Goal: Task Accomplishment & Management: Use online tool/utility

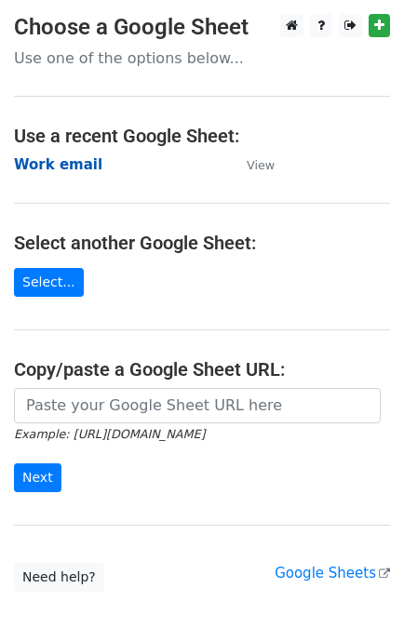
click at [33, 163] on strong "Work email" at bounding box center [58, 164] width 88 height 17
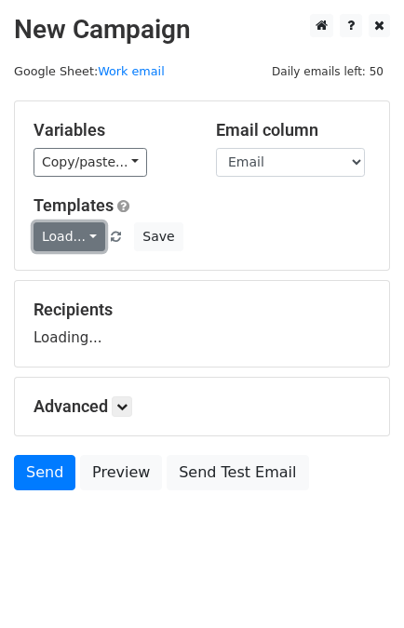
click at [79, 235] on link "Load..." at bounding box center [69, 236] width 72 height 29
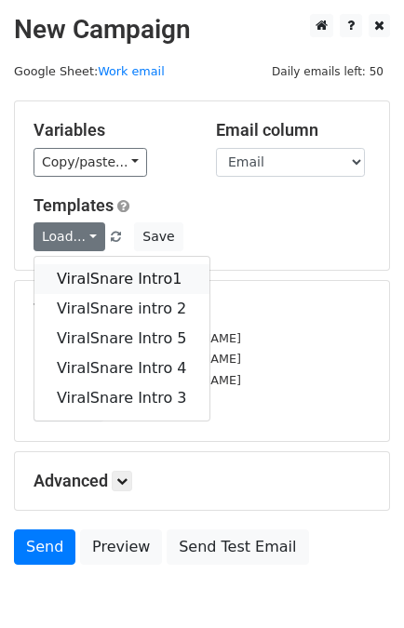
click at [105, 270] on link "ViralSnare Intro1" at bounding box center [121, 279] width 175 height 30
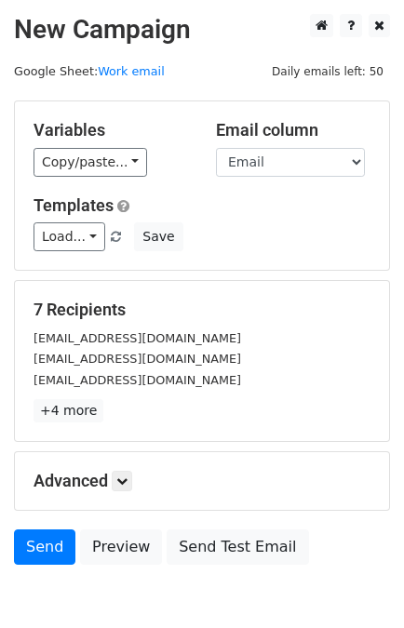
scroll to position [91, 0]
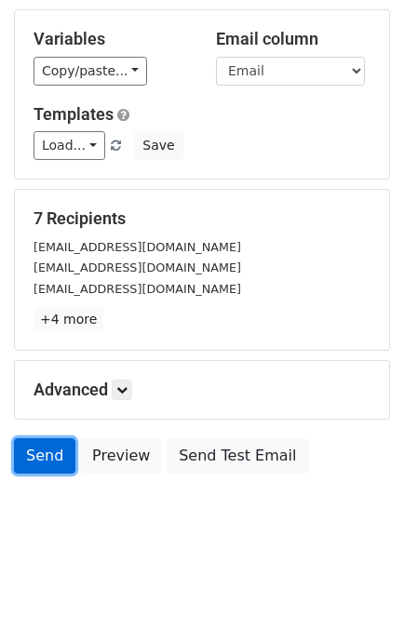
click at [40, 453] on link "Send" at bounding box center [44, 455] width 61 height 35
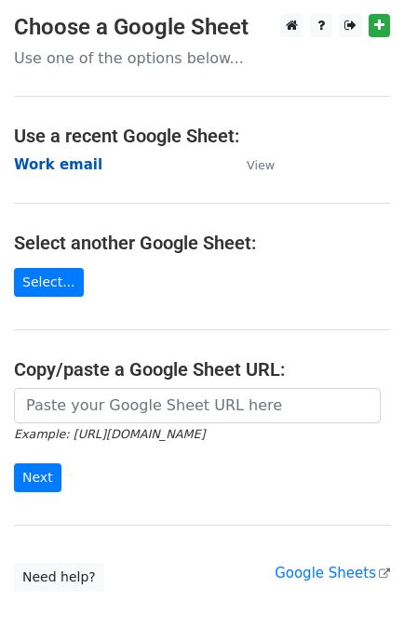
click at [50, 156] on strong "Work email" at bounding box center [58, 164] width 88 height 17
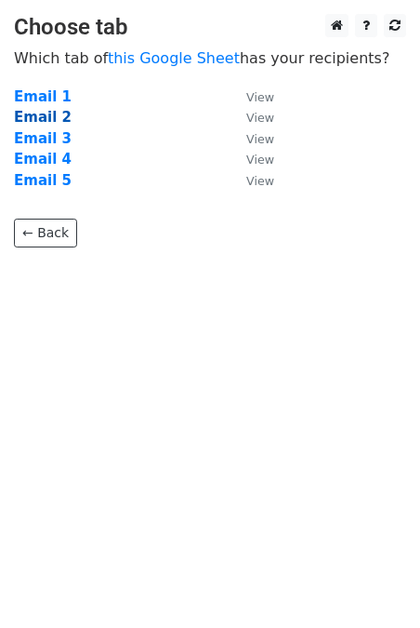
click at [40, 121] on strong "Email 2" at bounding box center [43, 117] width 58 height 17
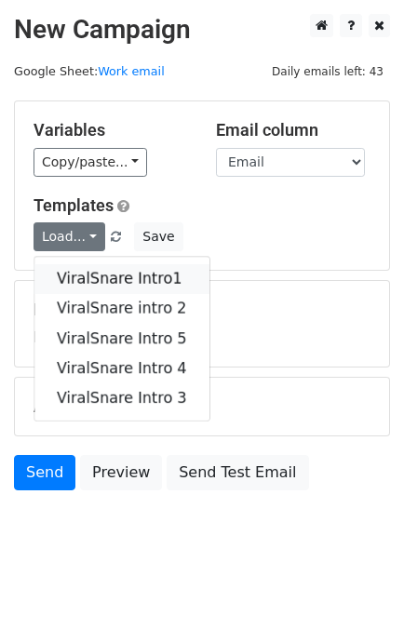
click at [112, 273] on link "ViralSnare Intro1" at bounding box center [121, 279] width 175 height 30
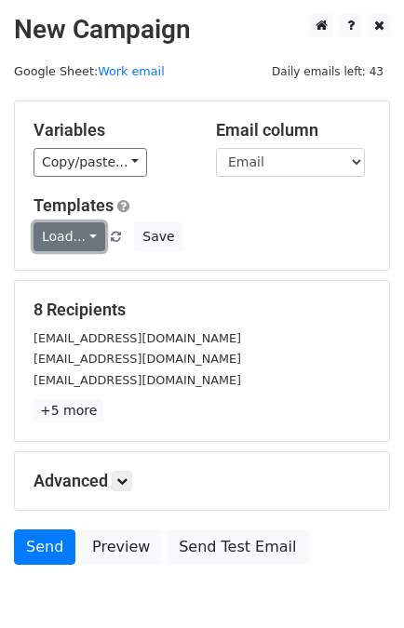
click at [67, 233] on link "Load..." at bounding box center [69, 236] width 72 height 29
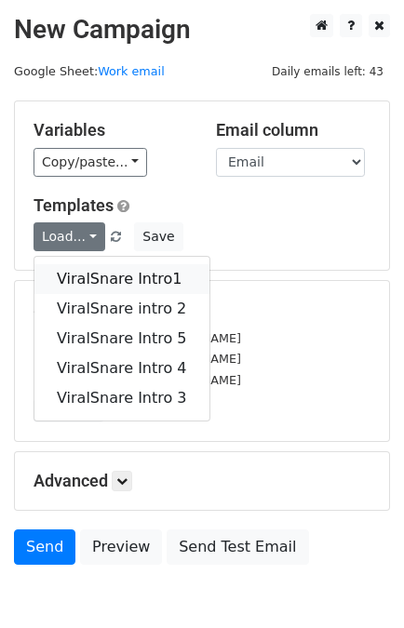
click at [93, 271] on link "ViralSnare Intro1" at bounding box center [121, 279] width 175 height 30
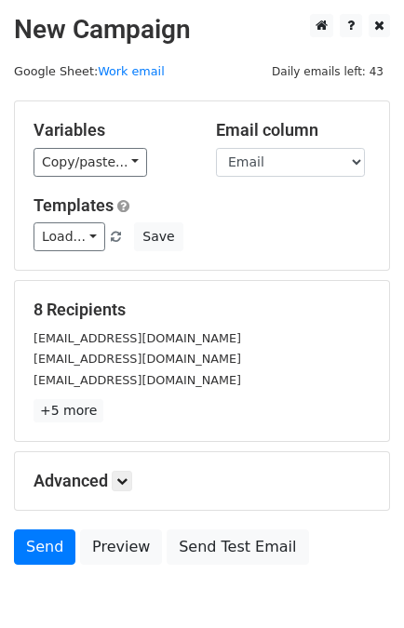
scroll to position [91, 0]
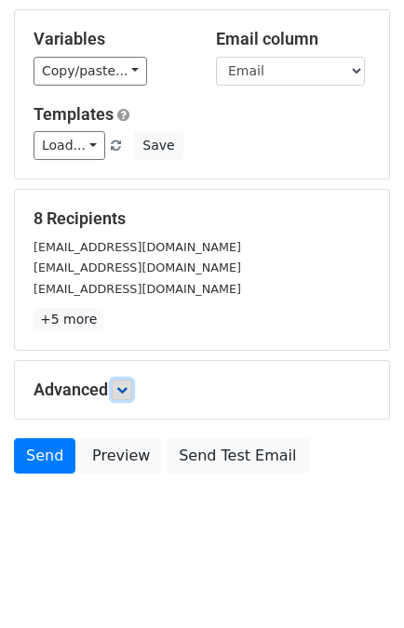
click at [131, 388] on link at bounding box center [122, 389] width 20 height 20
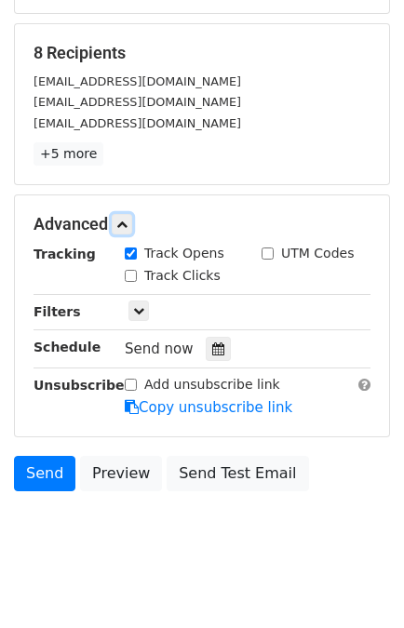
scroll to position [259, 0]
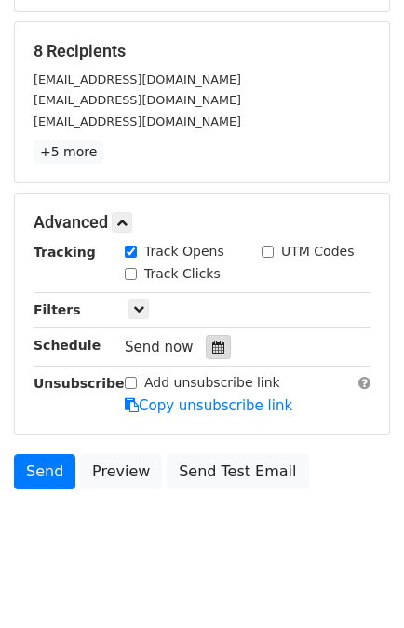
click at [206, 342] on div at bounding box center [218, 347] width 25 height 24
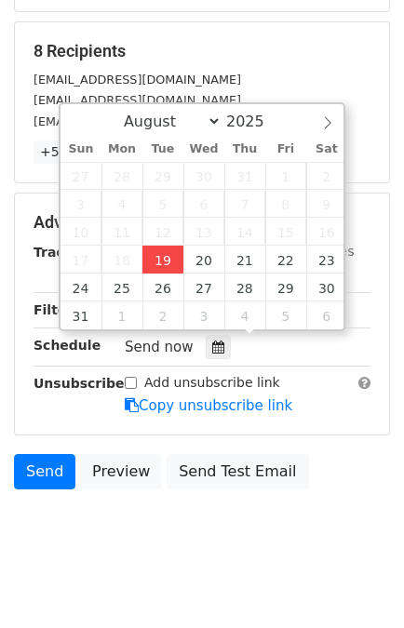
type input "2025-08-19 14:30"
type input "02"
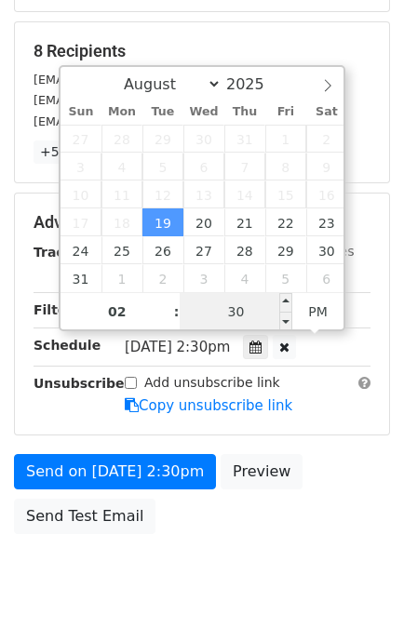
scroll to position [242, 0]
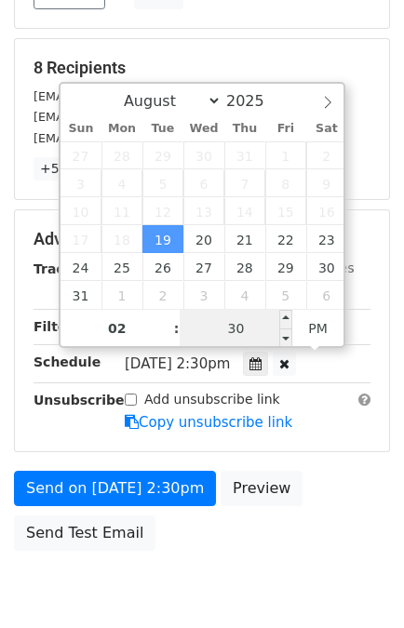
click at [245, 319] on input "30" at bounding box center [236, 328] width 113 height 37
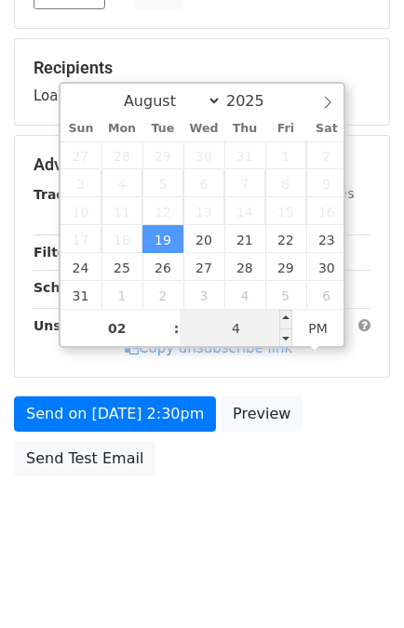
type input "40"
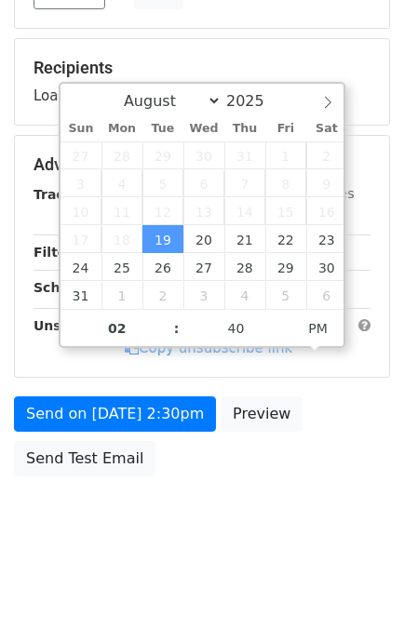
type input "2025-08-19 14:40"
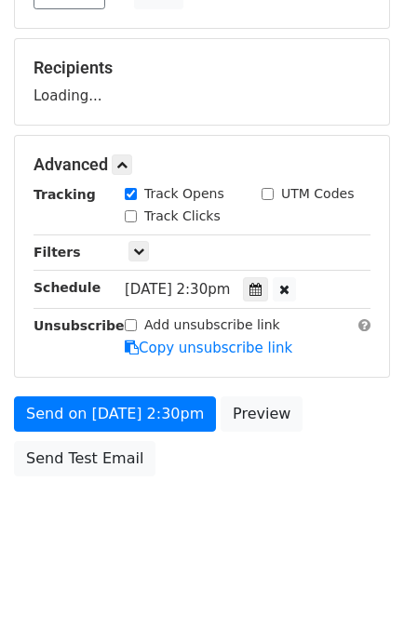
click at [347, 477] on div "Send on Aug 19 at 2:30pm Preview Send Test Email" at bounding box center [202, 440] width 404 height 89
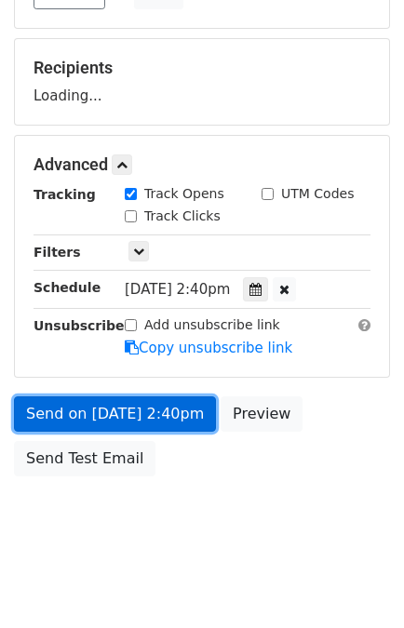
click at [61, 409] on link "Send on Aug 19 at 2:40pm" at bounding box center [115, 413] width 202 height 35
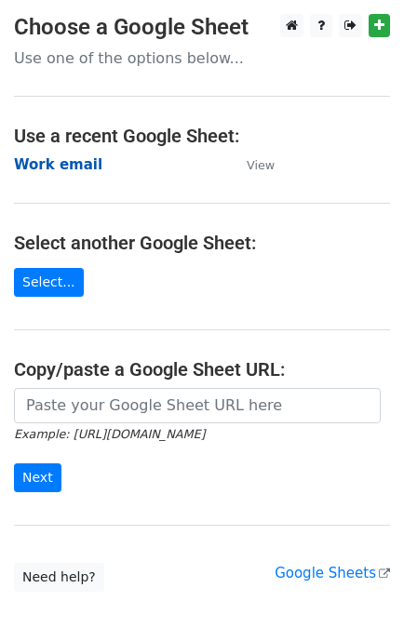
click at [49, 172] on strong "Work email" at bounding box center [58, 164] width 88 height 17
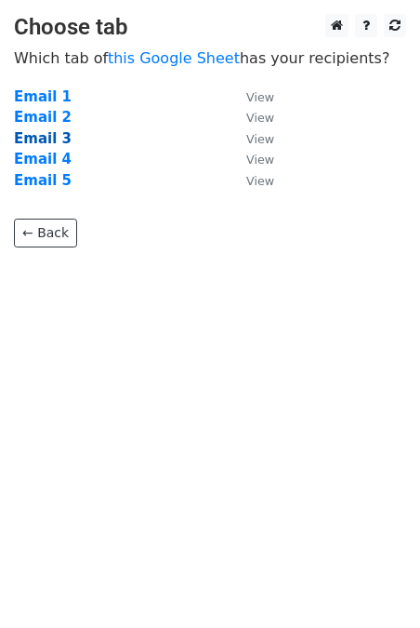
click at [40, 134] on strong "Email 3" at bounding box center [43, 138] width 58 height 17
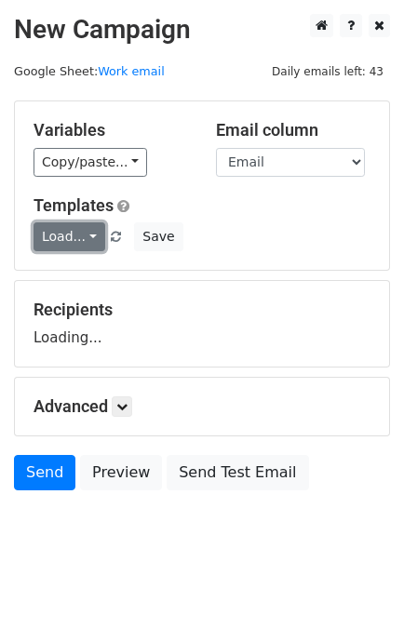
click at [70, 247] on link "Load..." at bounding box center [69, 236] width 72 height 29
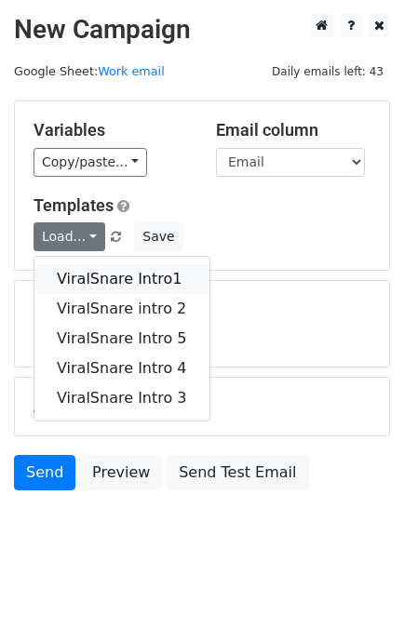
click at [96, 284] on link "ViralSnare Intro1" at bounding box center [121, 279] width 175 height 30
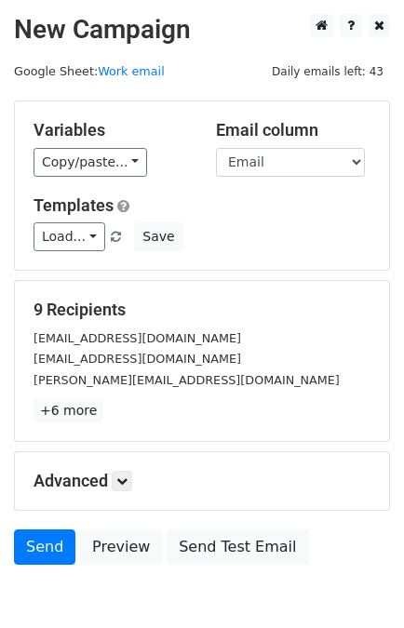
scroll to position [91, 0]
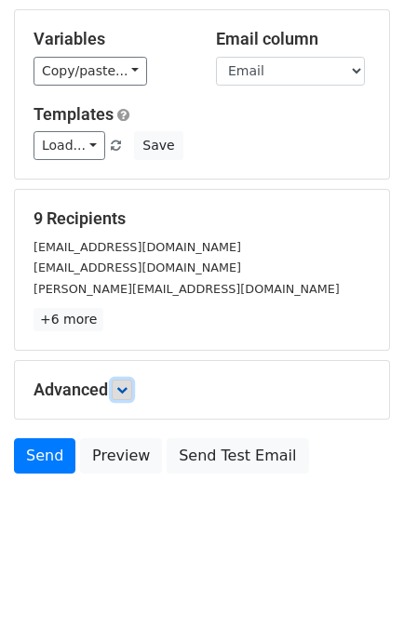
click at [119, 386] on icon at bounding box center [121, 389] width 11 height 11
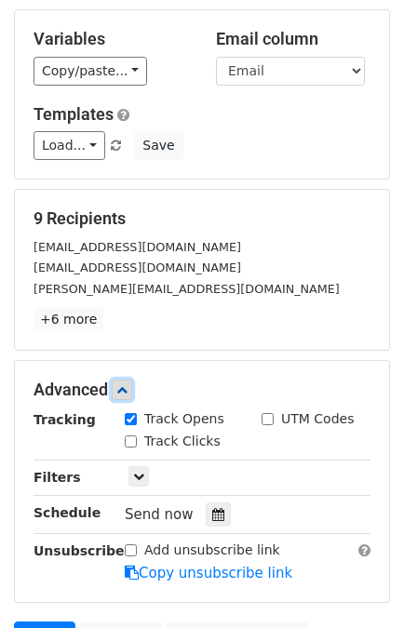
scroll to position [213, 0]
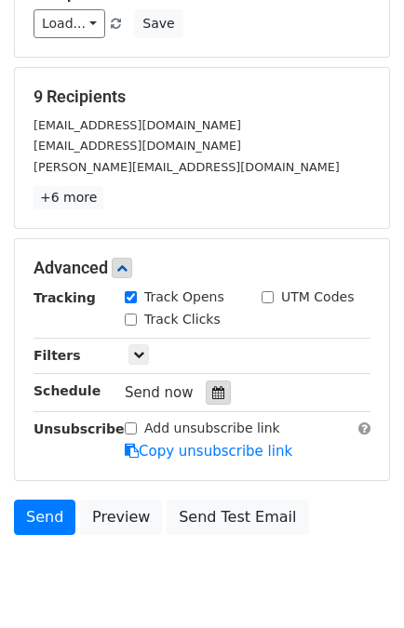
click at [212, 386] on icon at bounding box center [218, 392] width 12 height 13
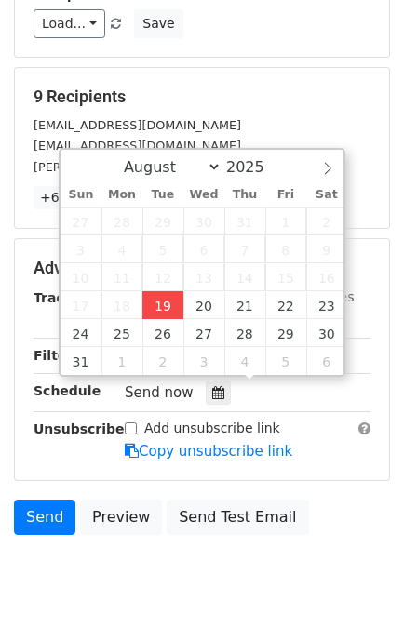
type input "[DATE] 14:31"
type input "02"
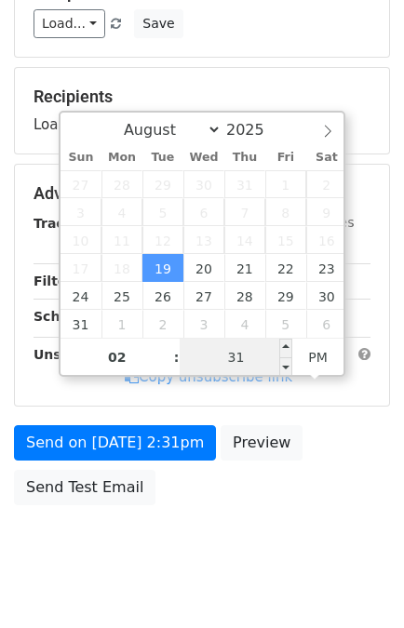
click at [241, 350] on input "31" at bounding box center [236, 357] width 113 height 37
type input "50"
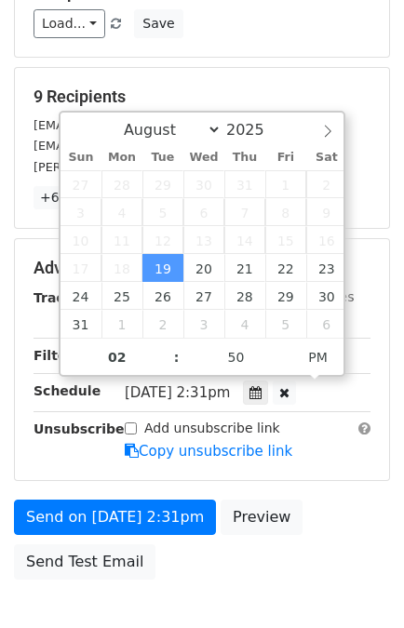
type input "[DATE] 14:50"
click at [326, 476] on form "Variables Copy/paste... {{Link}} {{Email}} {{Name}} {{Subject}} Email column Li…" at bounding box center [202, 237] width 376 height 701
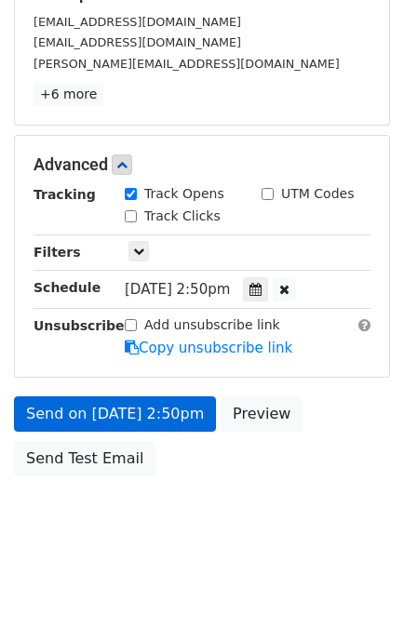
scroll to position [242, 0]
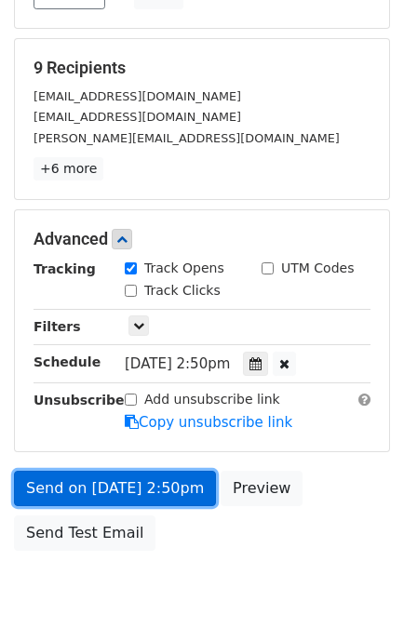
click at [153, 471] on link "Send on [DATE] 2:50pm" at bounding box center [115, 488] width 202 height 35
